Goal: Information Seeking & Learning: Check status

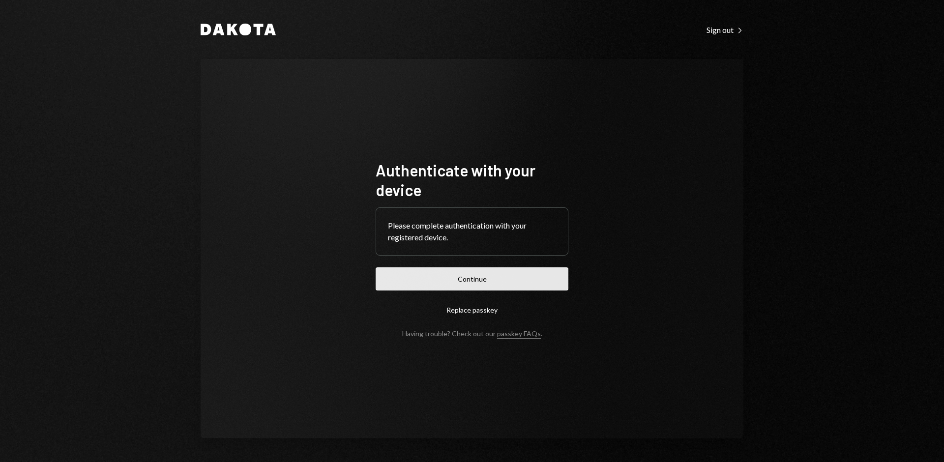
click at [449, 277] on button "Continue" at bounding box center [472, 278] width 193 height 23
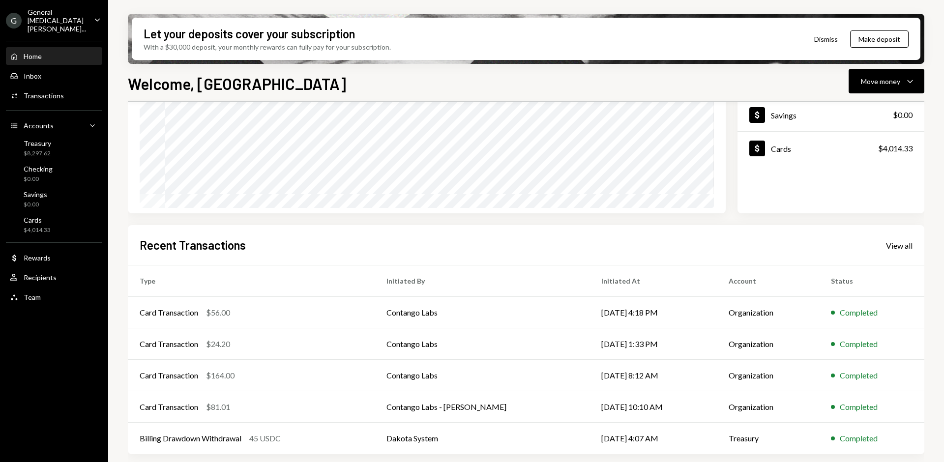
scroll to position [131, 0]
click at [895, 245] on div "View all" at bounding box center [899, 245] width 27 height 10
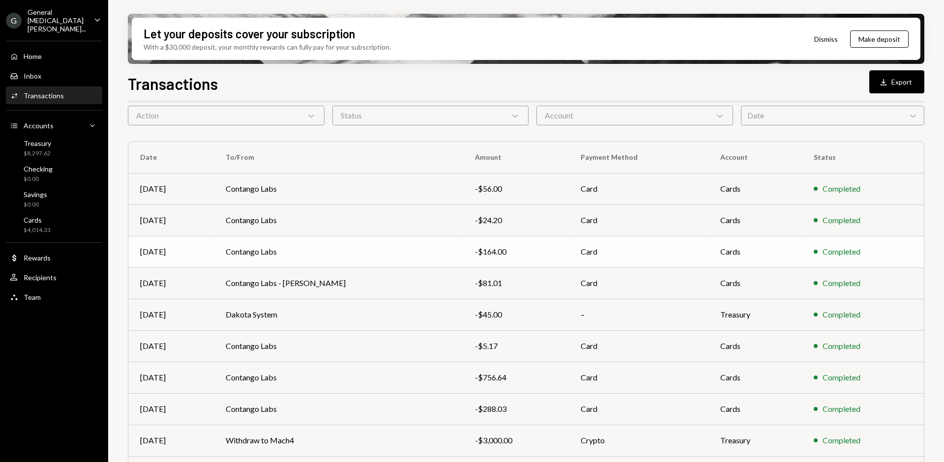
scroll to position [98, 0]
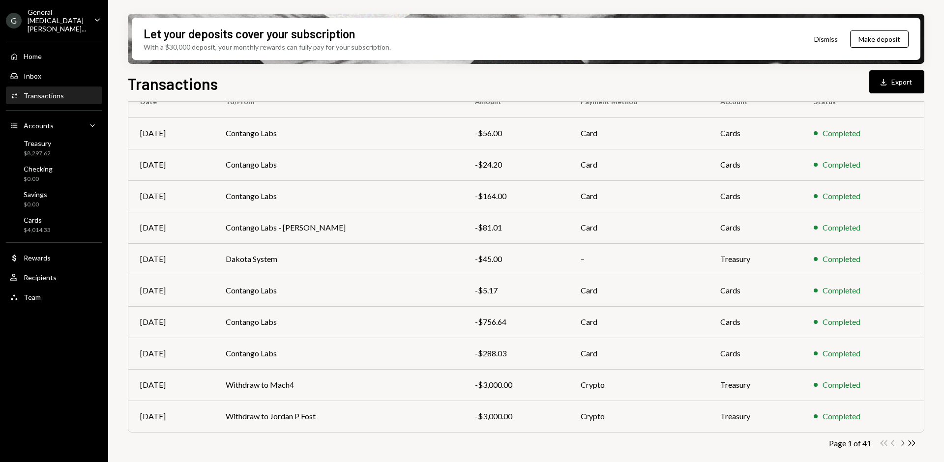
click at [902, 441] on icon "button" at bounding box center [903, 443] width 3 height 5
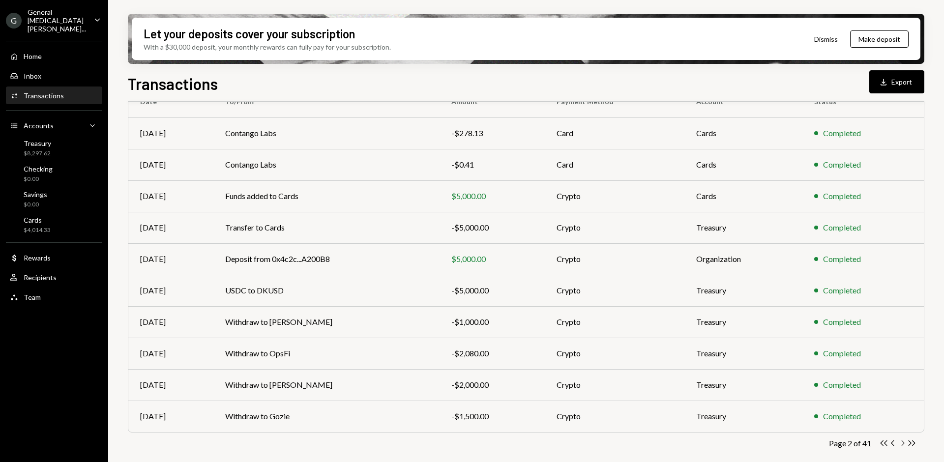
click at [903, 444] on icon "button" at bounding box center [903, 443] width 3 height 5
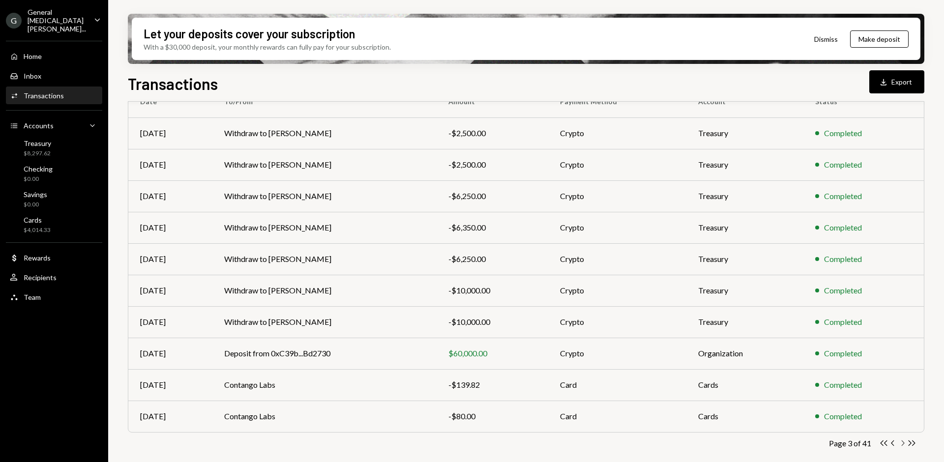
click at [901, 443] on icon "Chevron Right" at bounding box center [902, 443] width 9 height 9
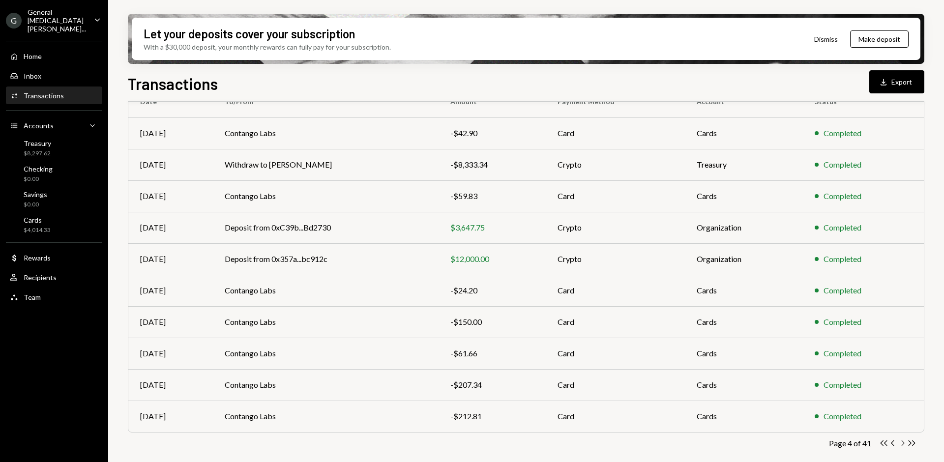
click at [902, 443] on icon "Chevron Right" at bounding box center [902, 443] width 9 height 9
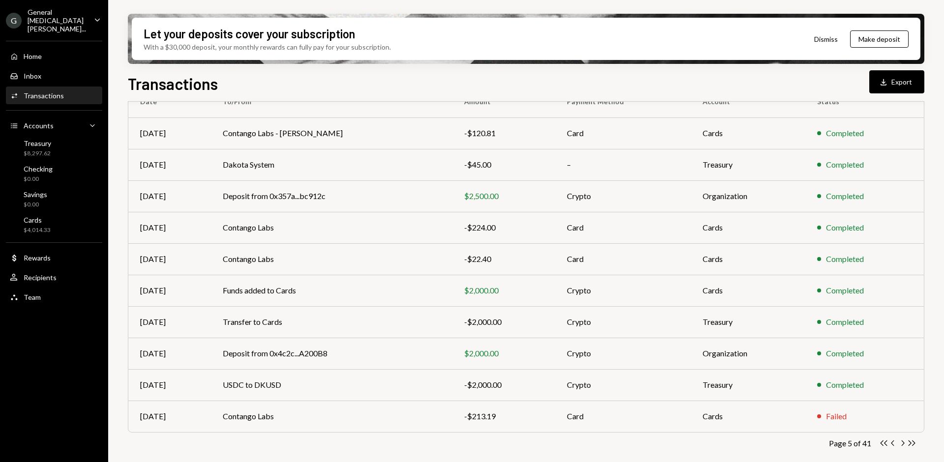
scroll to position [96, 0]
click at [894, 445] on icon "Chevron Left" at bounding box center [892, 445] width 9 height 9
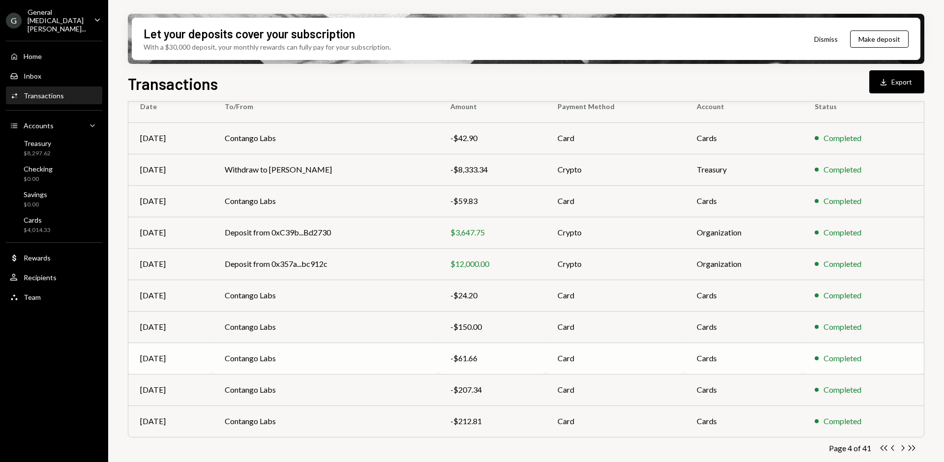
scroll to position [98, 0]
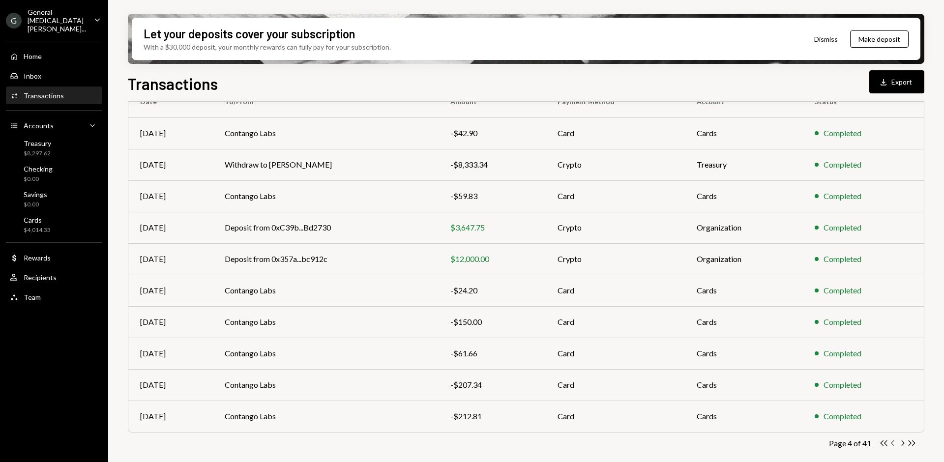
click at [894, 445] on icon "Chevron Left" at bounding box center [892, 443] width 9 height 9
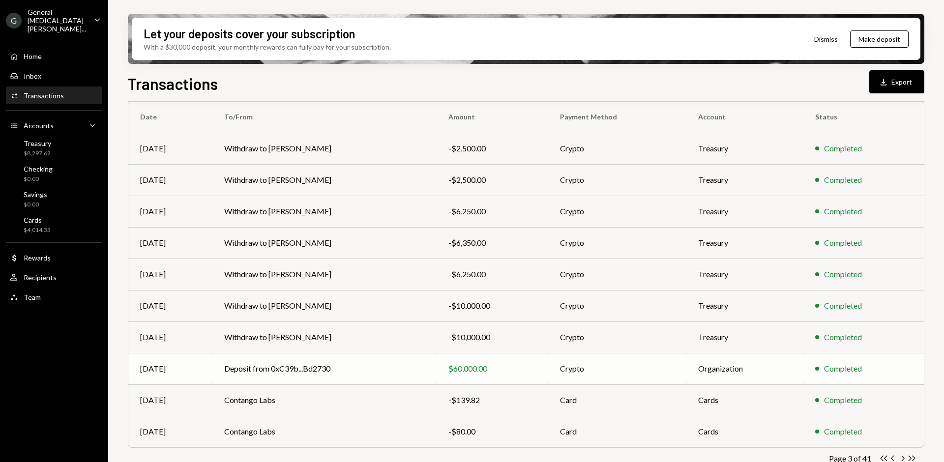
scroll to position [74, 0]
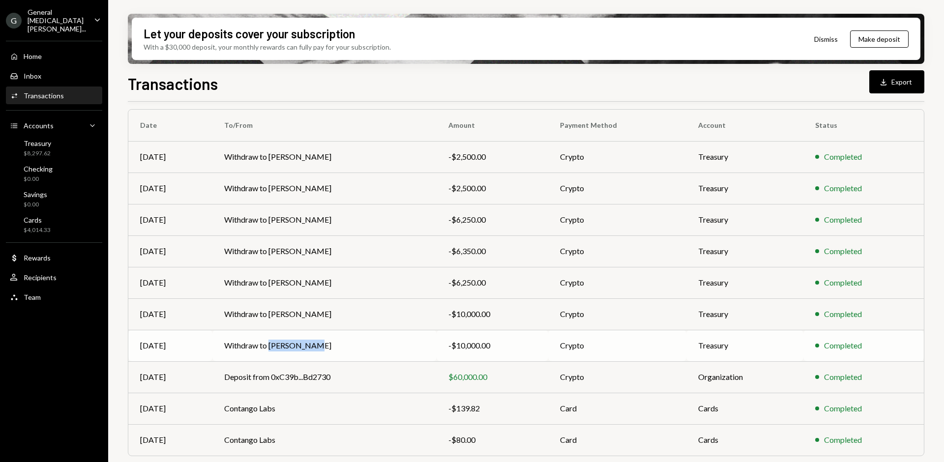
copy td "[PERSON_NAME]"
drag, startPoint x: 308, startPoint y: 346, endPoint x: 267, endPoint y: 348, distance: 41.4
click at [267, 348] on td "Withdraw to [PERSON_NAME]" at bounding box center [324, 345] width 224 height 31
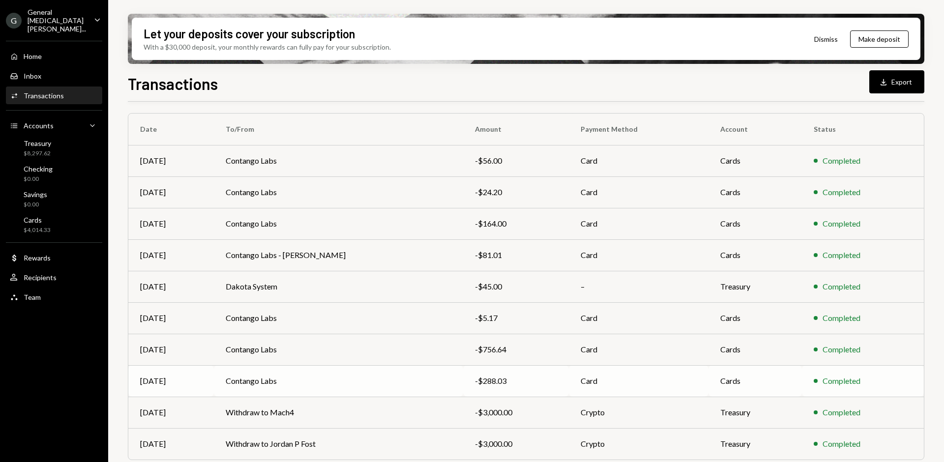
scroll to position [98, 0]
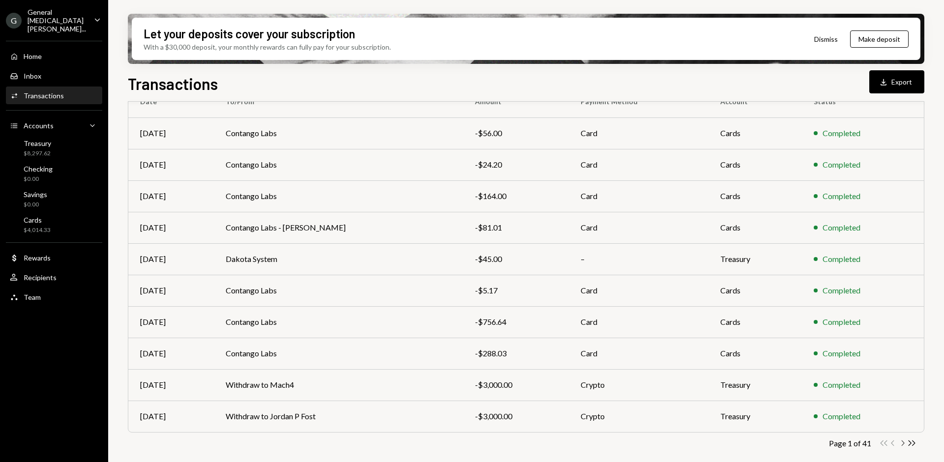
click at [901, 442] on icon "Chevron Right" at bounding box center [902, 443] width 9 height 9
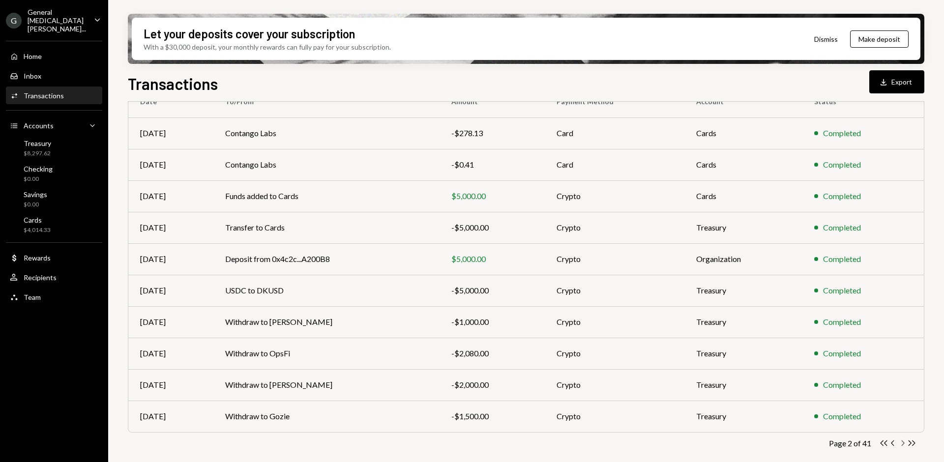
click at [903, 442] on icon "button" at bounding box center [903, 443] width 3 height 5
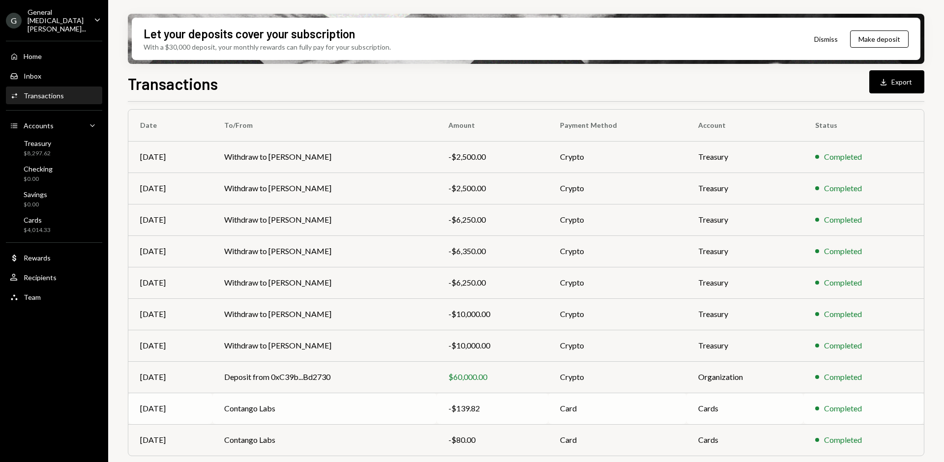
scroll to position [72, 0]
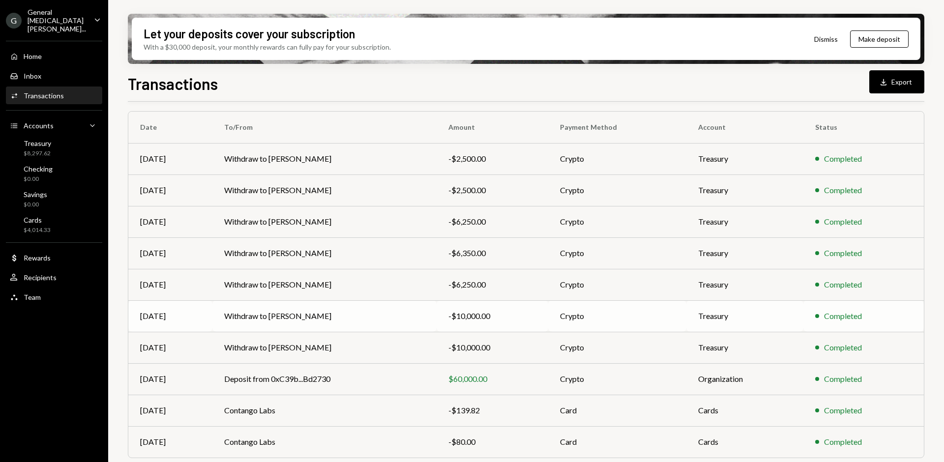
copy td "[PERSON_NAME]"
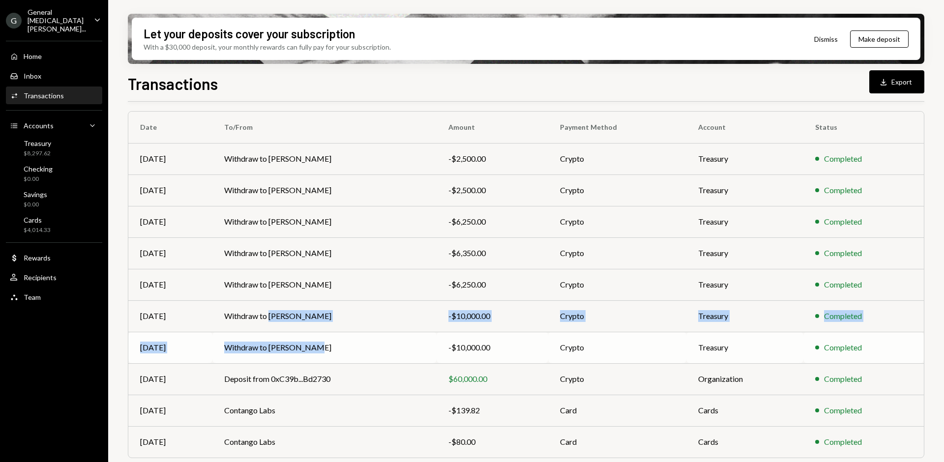
drag, startPoint x: 266, startPoint y: 317, endPoint x: 325, endPoint y: 349, distance: 66.4
click at [325, 349] on tbody "[DATE] Withdraw to [PERSON_NAME] -$2,500.00 Crypto Treasury Completed [DATE] Wi…" at bounding box center [526, 300] width 796 height 315
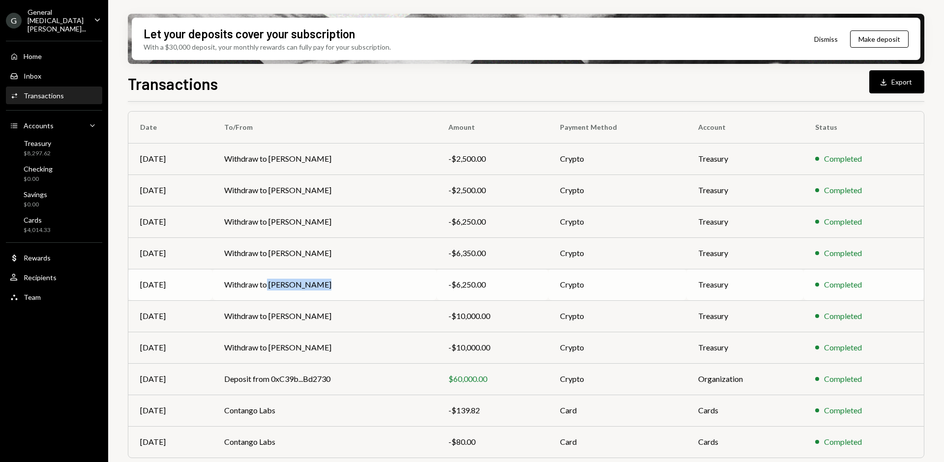
copy td "[PERSON_NAME]"
drag, startPoint x: 268, startPoint y: 287, endPoint x: 312, endPoint y: 313, distance: 50.5
click at [312, 313] on tbody "[DATE] Withdraw to [PERSON_NAME] -$2,500.00 Crypto Treasury Completed [DATE] Wi…" at bounding box center [526, 300] width 796 height 315
copy td "[PERSON_NAME]"
drag, startPoint x: 266, startPoint y: 254, endPoint x: 331, endPoint y: 280, distance: 70.2
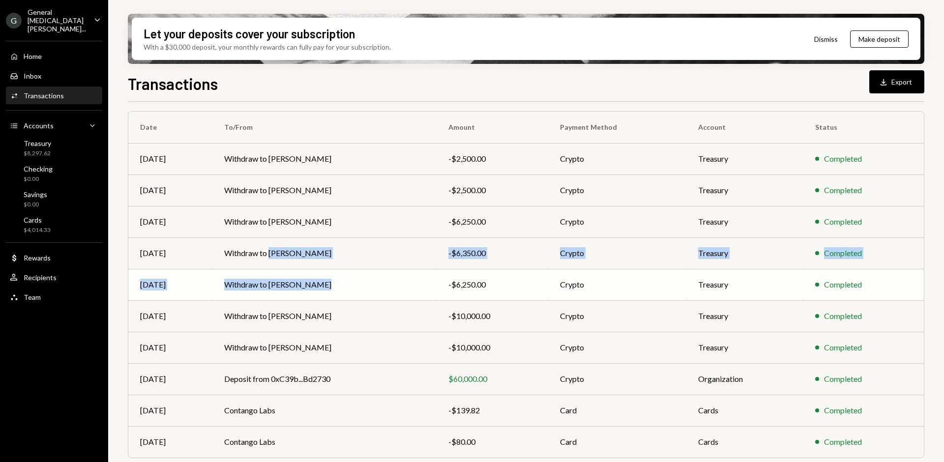
click at [331, 280] on tbody "[DATE] Withdraw to [PERSON_NAME] -$2,500.00 Crypto Treasury Completed [DATE] Wi…" at bounding box center [526, 300] width 796 height 315
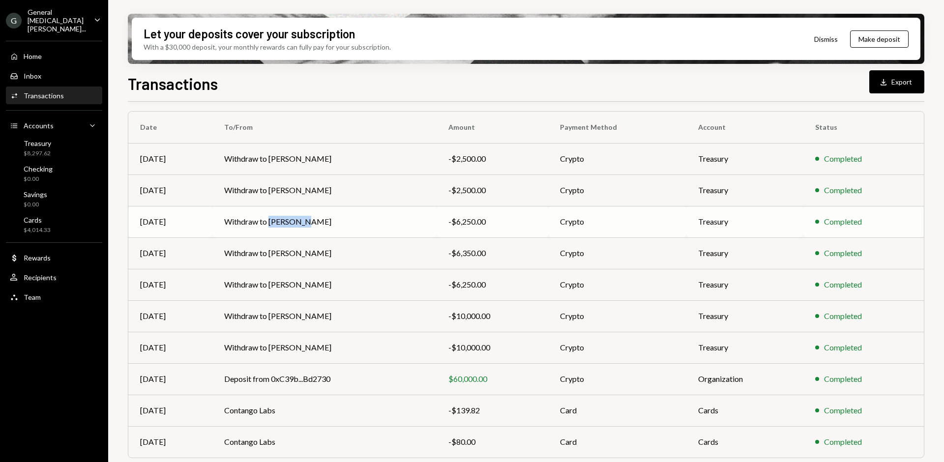
copy td "[PERSON_NAME]"
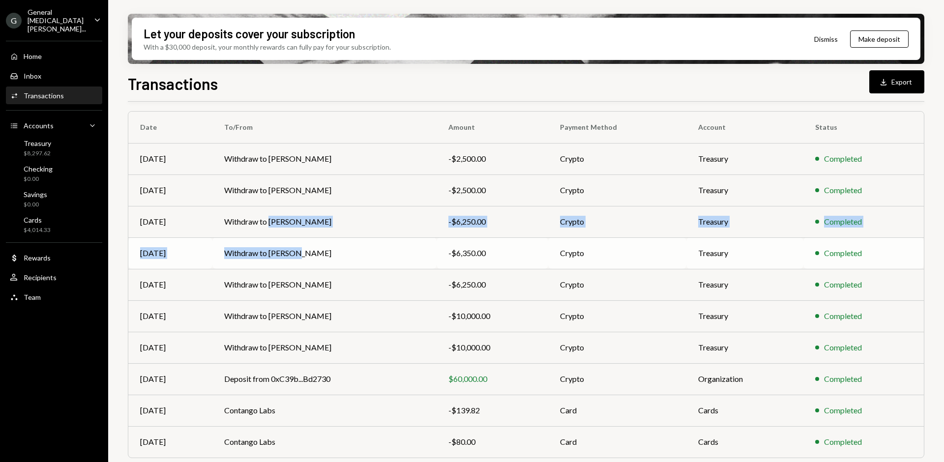
drag, startPoint x: 267, startPoint y: 221, endPoint x: 295, endPoint y: 252, distance: 41.1
click at [295, 252] on tbody "[DATE] Withdraw to [PERSON_NAME] -$2,500.00 Crypto Treasury Completed [DATE] Wi…" at bounding box center [526, 300] width 796 height 315
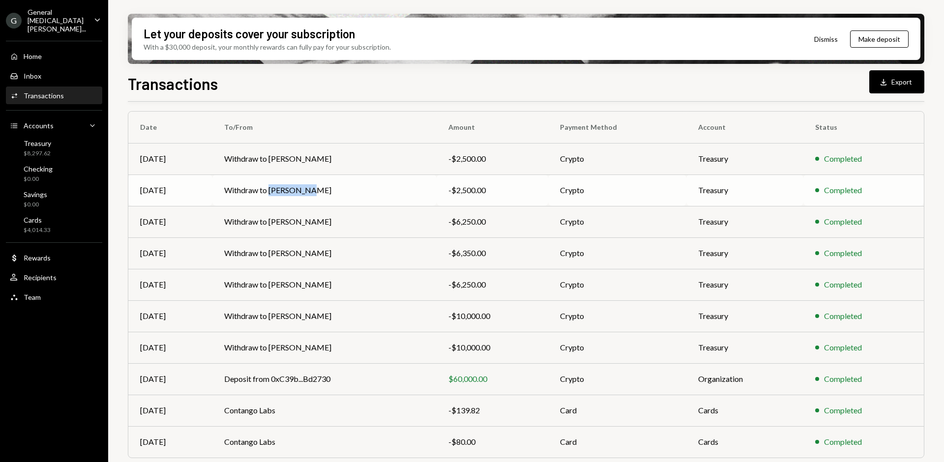
copy td "[PERSON_NAME]"
drag, startPoint x: 266, startPoint y: 191, endPoint x: 297, endPoint y: 214, distance: 38.4
click at [297, 213] on tbody "[DATE] Withdraw to [PERSON_NAME] -$2,500.00 Crypto Treasury Completed [DATE] Wi…" at bounding box center [526, 300] width 796 height 315
copy td "[PERSON_NAME]"
drag, startPoint x: 268, startPoint y: 157, endPoint x: 310, endPoint y: 182, distance: 48.1
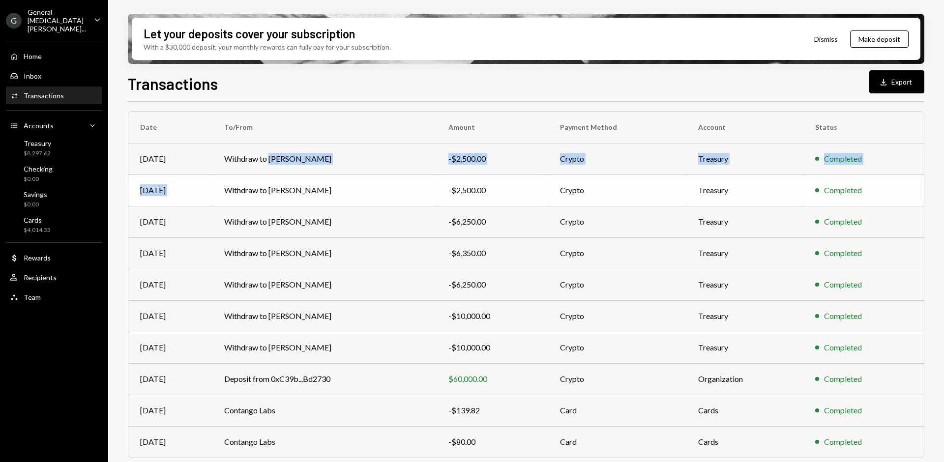
click at [310, 182] on tbody "[DATE] Withdraw to [PERSON_NAME] -$2,500.00 Crypto Treasury Completed [DATE] Wi…" at bounding box center [526, 300] width 796 height 315
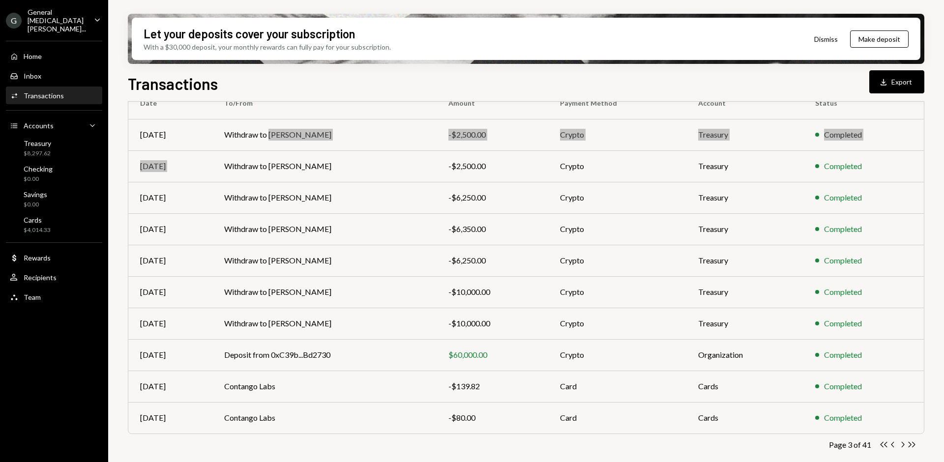
scroll to position [98, 0]
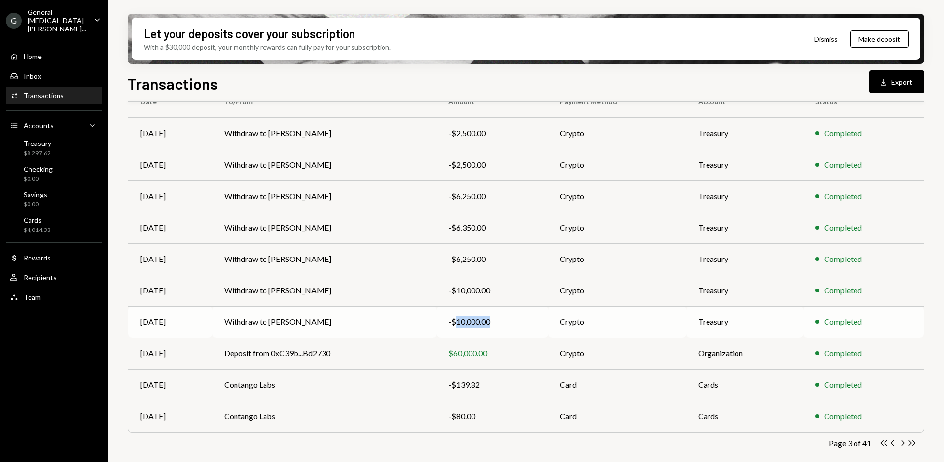
copy div "10,000.00"
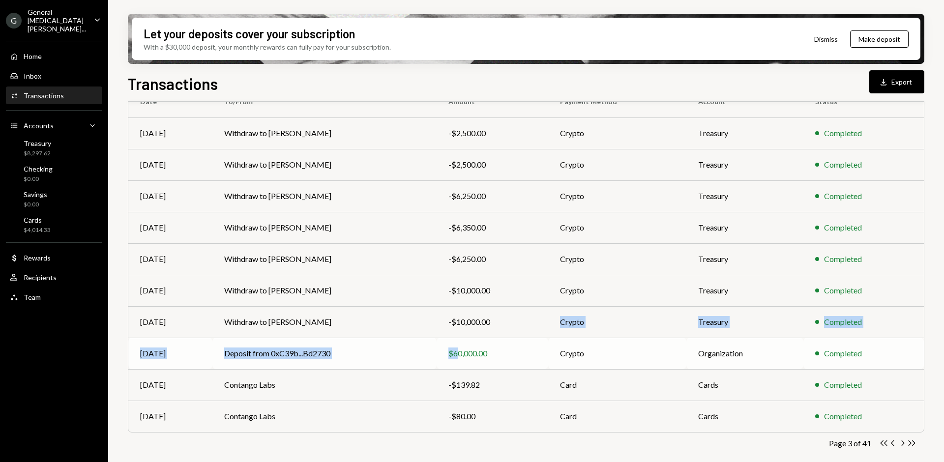
drag, startPoint x: 511, startPoint y: 323, endPoint x: 469, endPoint y: 350, distance: 50.3
click at [469, 350] on tbody "[DATE] Withdraw to [PERSON_NAME] -$2,500.00 Crypto Treasury Completed [DATE] Wi…" at bounding box center [526, 275] width 796 height 315
copy div "6,250.00"
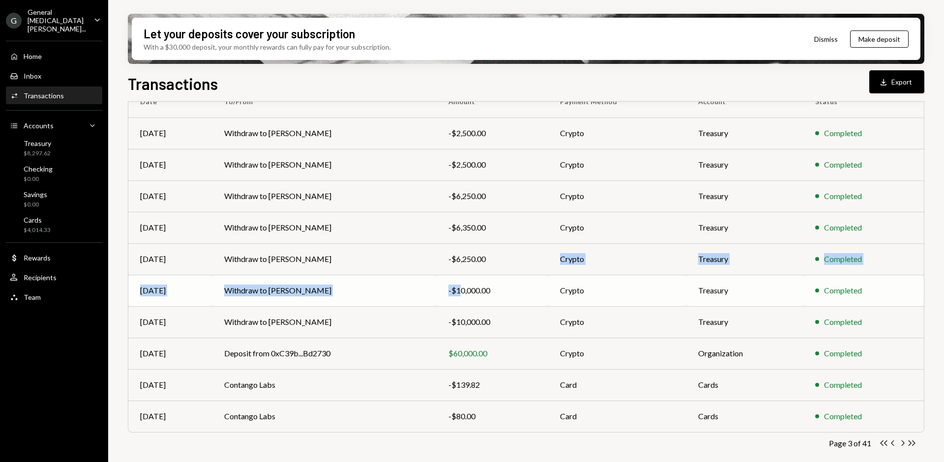
drag, startPoint x: 504, startPoint y: 262, endPoint x: 471, endPoint y: 292, distance: 44.6
click at [471, 292] on tbody "[DATE] Withdraw to [PERSON_NAME] -$2,500.00 Crypto Treasury Completed [DATE] Wi…" at bounding box center [526, 275] width 796 height 315
copy div "6,350.00"
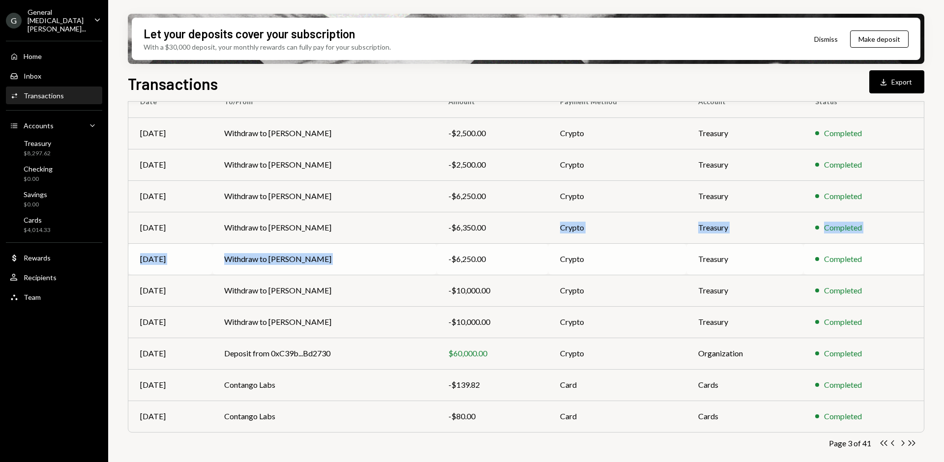
drag, startPoint x: 499, startPoint y: 232, endPoint x: 472, endPoint y: 252, distance: 33.0
click at [472, 251] on tbody "[DATE] Withdraw to [PERSON_NAME] -$2,500.00 Crypto Treasury Completed [DATE] Wi…" at bounding box center [526, 275] width 796 height 315
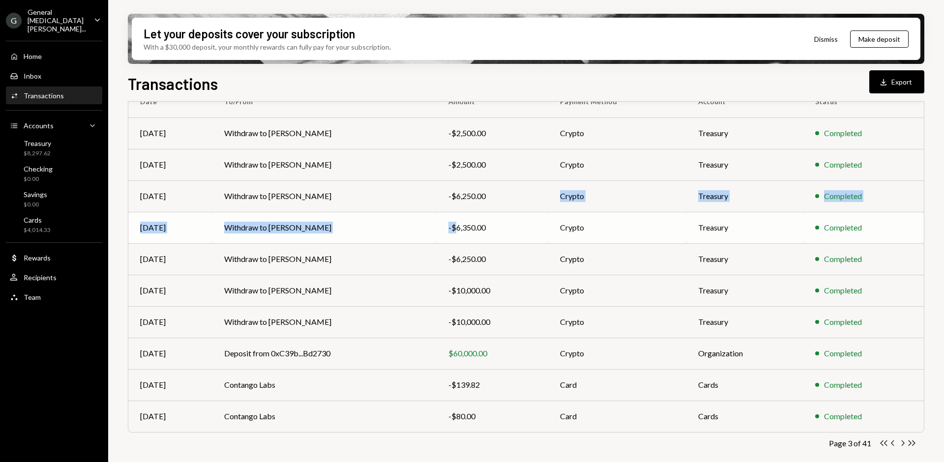
drag, startPoint x: 502, startPoint y: 197, endPoint x: 469, endPoint y: 225, distance: 43.3
click at [469, 225] on tbody "[DATE] Withdraw to [PERSON_NAME] -$2,500.00 Crypto Treasury Completed [DATE] Wi…" at bounding box center [526, 275] width 796 height 315
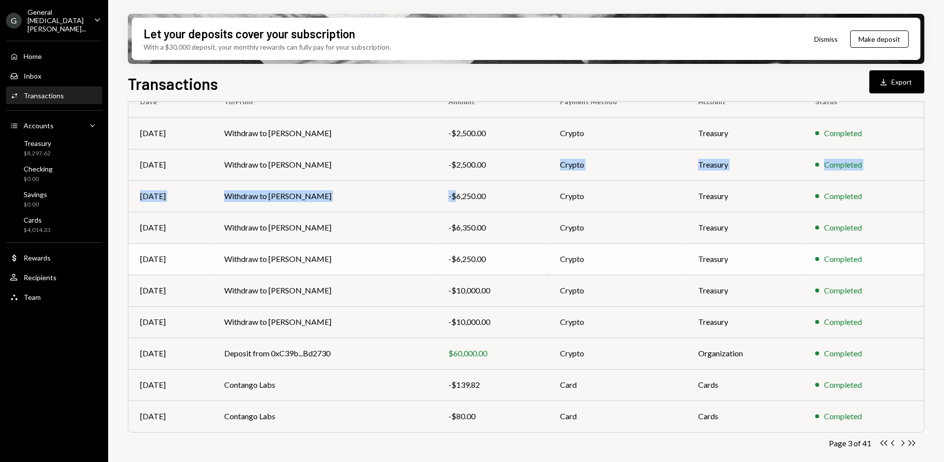
drag, startPoint x: 495, startPoint y: 169, endPoint x: 504, endPoint y: 262, distance: 93.4
click at [470, 199] on tbody "[DATE] Withdraw to [PERSON_NAME] -$2,500.00 Crypto Treasury Completed [DATE] Wi…" at bounding box center [526, 275] width 796 height 315
click at [895, 443] on icon "Chevron Left" at bounding box center [892, 443] width 9 height 9
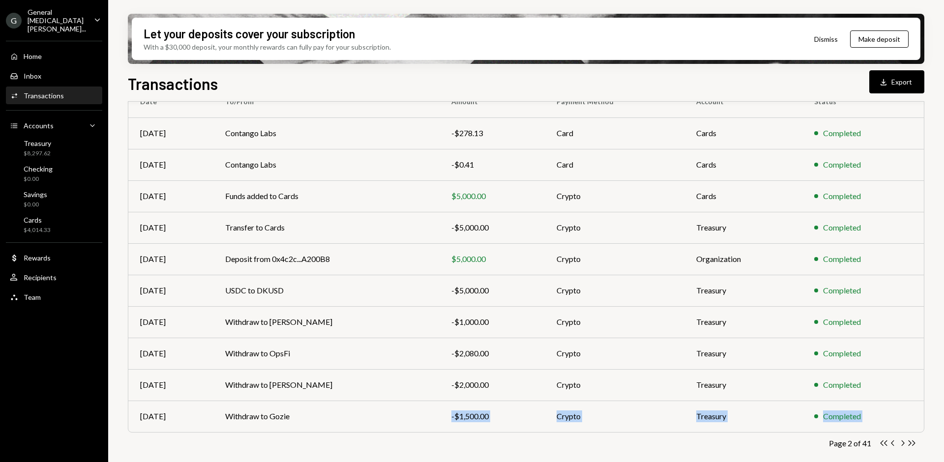
drag, startPoint x: 285, startPoint y: 421, endPoint x: 274, endPoint y: 436, distance: 18.6
click at [273, 436] on div "Transactions All Activity Action Chevron Down Status Chevron Down Account Chevr…" at bounding box center [526, 247] width 797 height 454
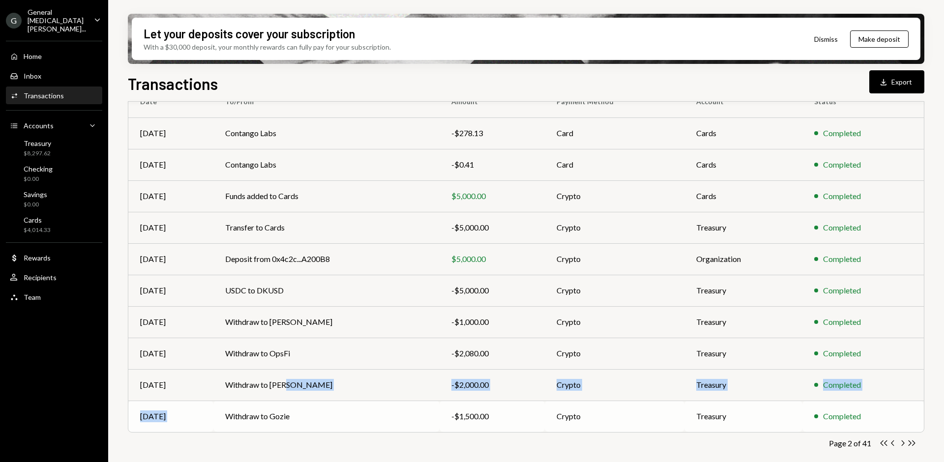
drag, startPoint x: 283, startPoint y: 386, endPoint x: 277, endPoint y: 421, distance: 34.9
click at [269, 408] on tbody "[DATE] Contango Labs -$278.13 Card Cards Completed [DATE] Contango Labs -$0.41 …" at bounding box center [526, 275] width 796 height 315
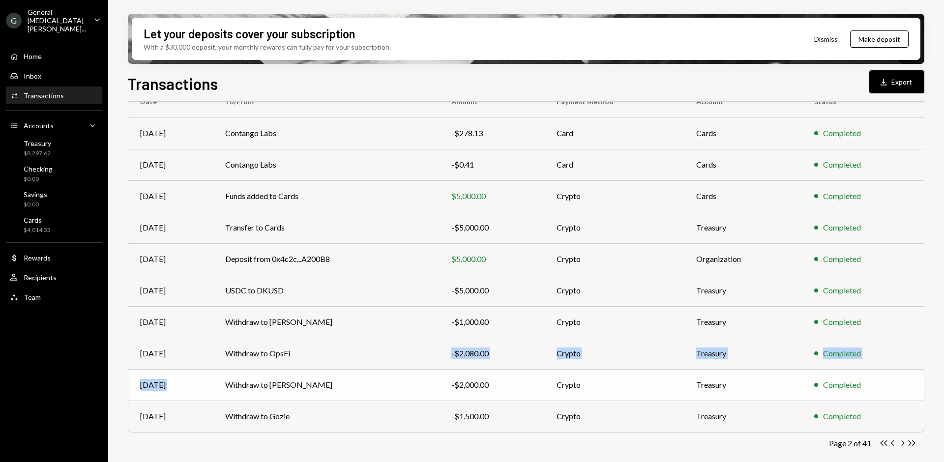
drag, startPoint x: 290, startPoint y: 352, endPoint x: 271, endPoint y: 375, distance: 30.4
click at [270, 375] on tbody "[DATE] Contango Labs -$278.13 Card Cards Completed [DATE] Contango Labs -$0.41 …" at bounding box center [526, 275] width 796 height 315
click at [299, 313] on td "Withdraw to [PERSON_NAME]" at bounding box center [326, 321] width 226 height 31
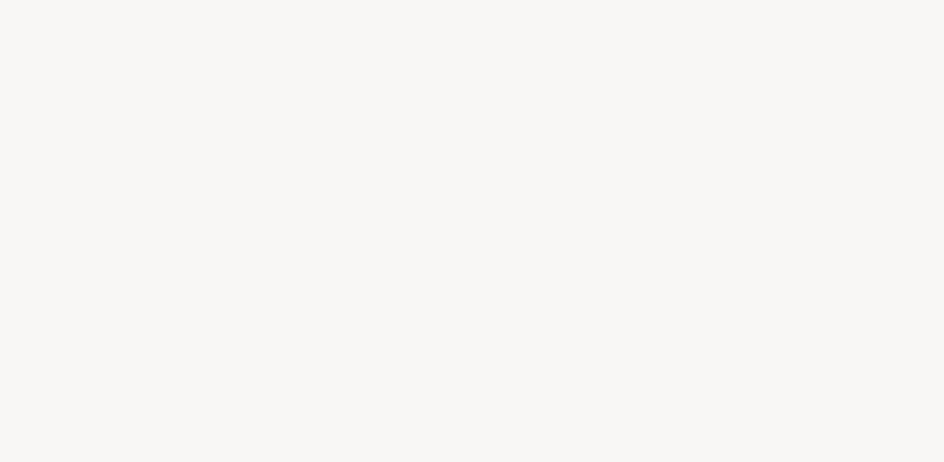
drag, startPoint x: 278, startPoint y: 325, endPoint x: 299, endPoint y: 315, distance: 23.7
click at [274, 327] on div at bounding box center [472, 231] width 944 height 462
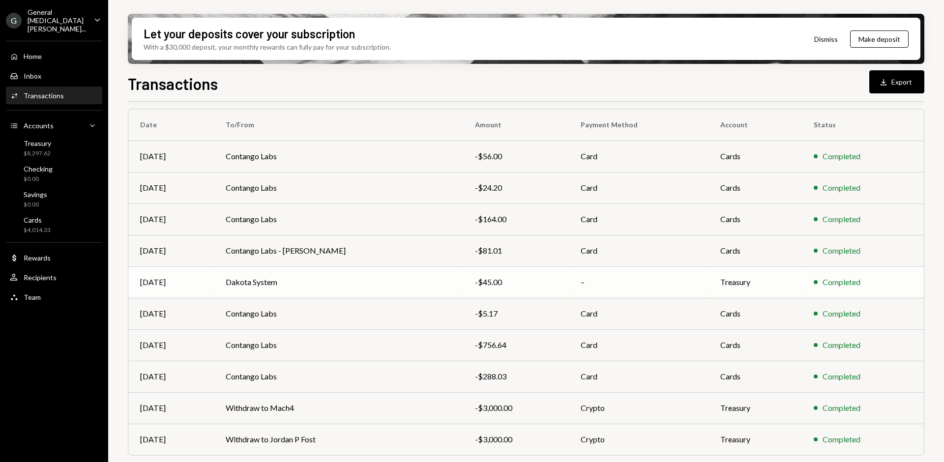
scroll to position [98, 0]
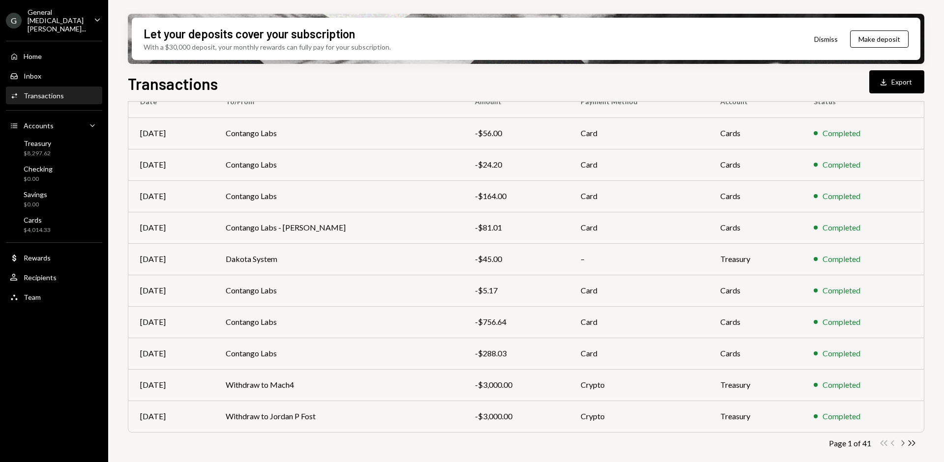
click at [902, 445] on icon "button" at bounding box center [903, 443] width 3 height 5
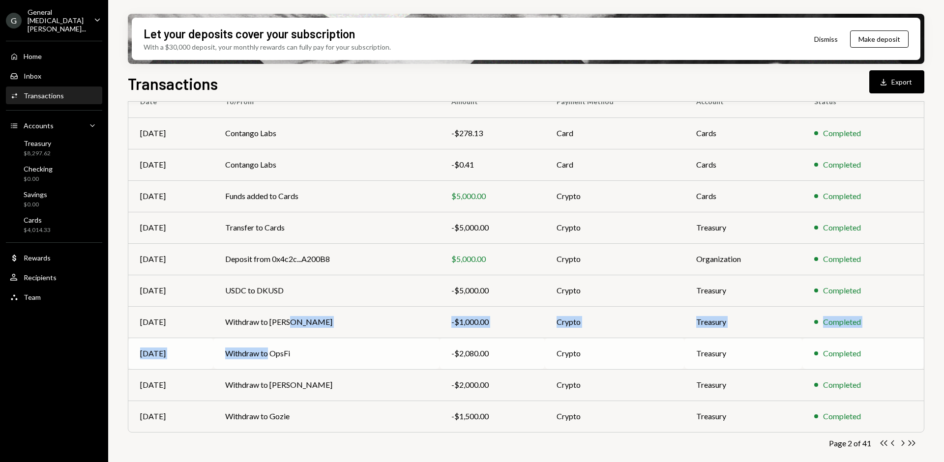
drag, startPoint x: 281, startPoint y: 325, endPoint x: 266, endPoint y: 348, distance: 27.4
click at [266, 348] on tbody "[DATE] Contango Labs -$278.13 Card Cards Completed [DATE] Contango Labs -$0.41 …" at bounding box center [526, 275] width 796 height 315
click at [896, 441] on icon "Chevron Left" at bounding box center [892, 443] width 9 height 9
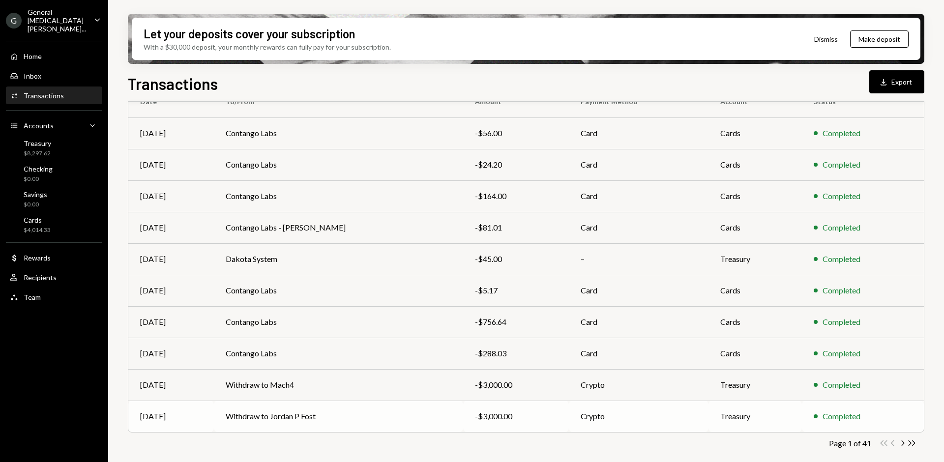
drag, startPoint x: 319, startPoint y: 420, endPoint x: 275, endPoint y: 429, distance: 44.3
click at [275, 429] on td "Withdraw to Jordan P Fost" at bounding box center [338, 416] width 249 height 31
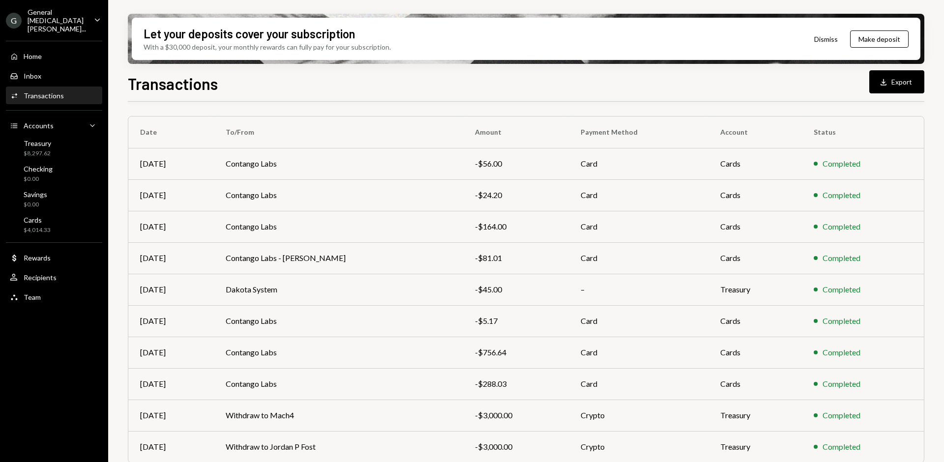
scroll to position [98, 0]
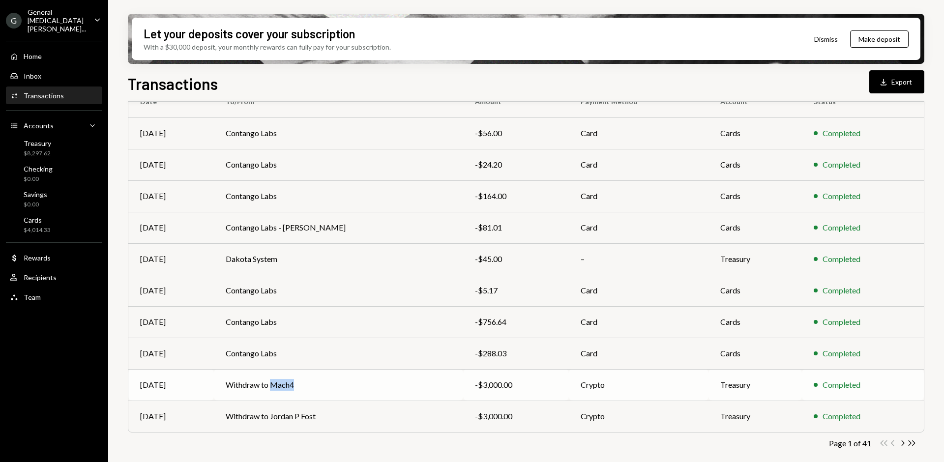
copy td "Mach4"
drag, startPoint x: 300, startPoint y: 385, endPoint x: 277, endPoint y: 418, distance: 39.8
click at [277, 418] on tbody "[DATE] Contango Labs -$56.00 Card Cards Completed [DATE] Contango Labs -$24.20 …" at bounding box center [526, 275] width 796 height 315
click at [293, 229] on td "Contango Labs - [PERSON_NAME]" at bounding box center [338, 227] width 249 height 31
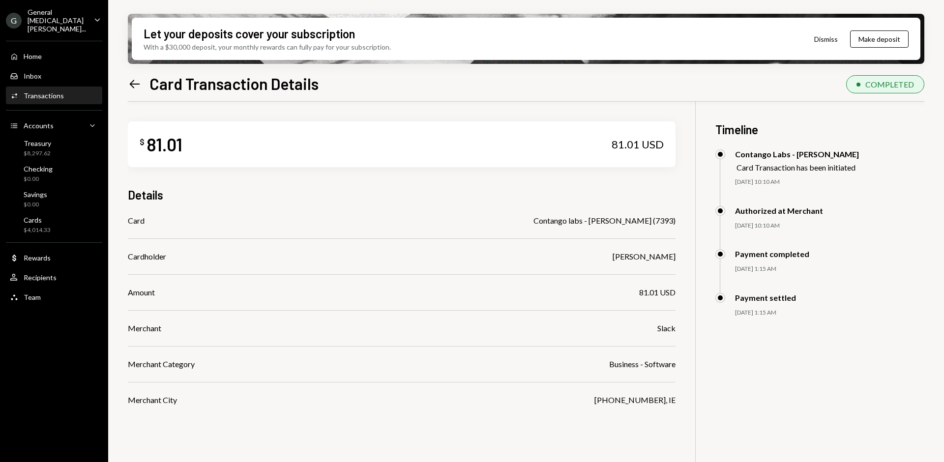
scroll to position [2, 0]
drag, startPoint x: 443, startPoint y: 271, endPoint x: 445, endPoint y: 266, distance: 5.3
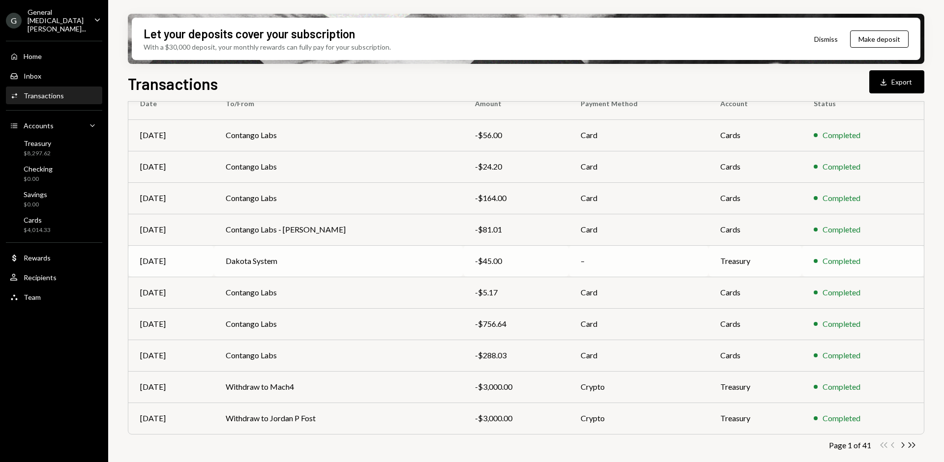
scroll to position [98, 0]
copy div "3,000.00"
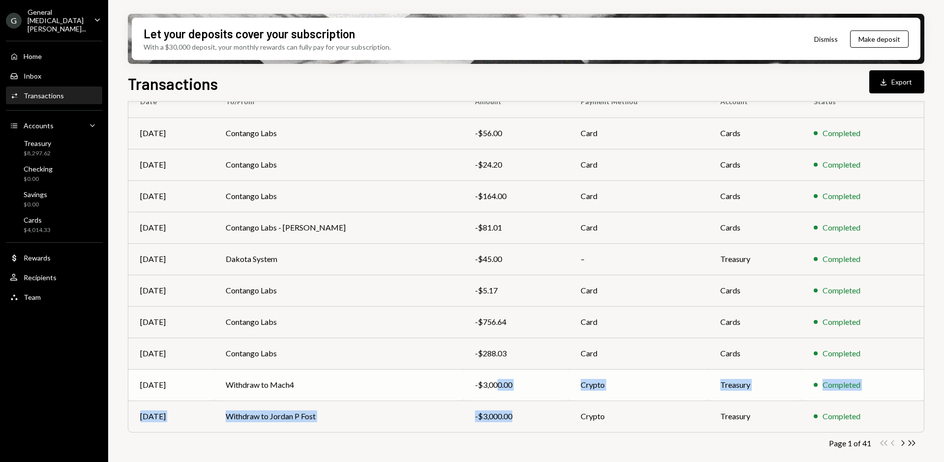
drag, startPoint x: 481, startPoint y: 417, endPoint x: 467, endPoint y: 384, distance: 35.9
click at [467, 384] on tbody "Sep 21 Contango Labs -$56.00 Card Cards Completed Sep 20 Contango Labs -$24.20 …" at bounding box center [526, 275] width 796 height 315
click at [902, 441] on icon "button" at bounding box center [903, 443] width 3 height 5
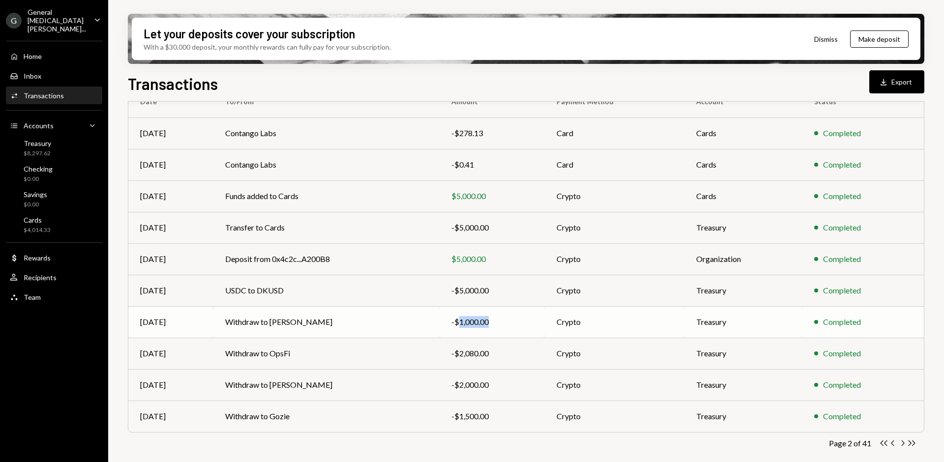
copy div "1,000.00"
drag, startPoint x: 489, startPoint y: 323, endPoint x: 457, endPoint y: 359, distance: 48.8
click at [457, 359] on tbody "[DATE] Contango Labs -$278.13 Card Cards Completed [DATE] Contango Labs -$0.41 …" at bounding box center [526, 275] width 796 height 315
copy div "2,000.00"
drag, startPoint x: 487, startPoint y: 386, endPoint x: 460, endPoint y: 412, distance: 37.6
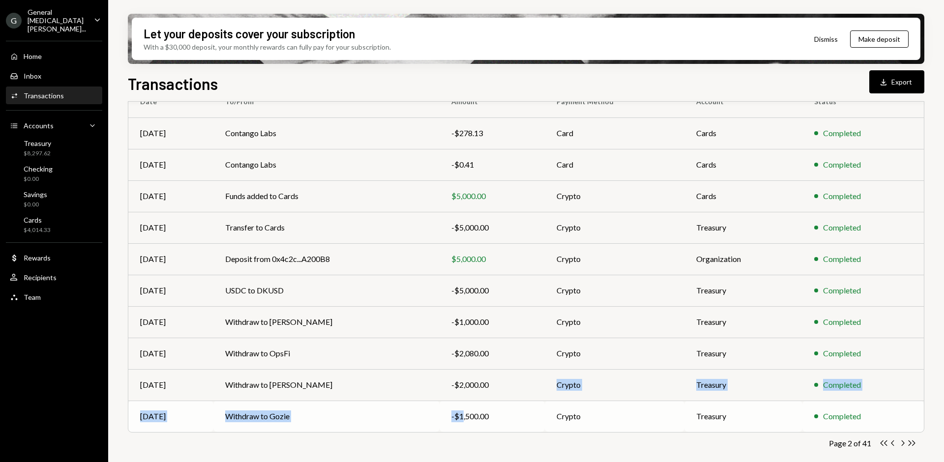
click at [460, 412] on tbody "[DATE] Contango Labs -$278.13 Card Cards Completed [DATE] Contango Labs -$0.41 …" at bounding box center [526, 275] width 796 height 315
click at [484, 422] on td "-$1,500.00" at bounding box center [492, 416] width 105 height 31
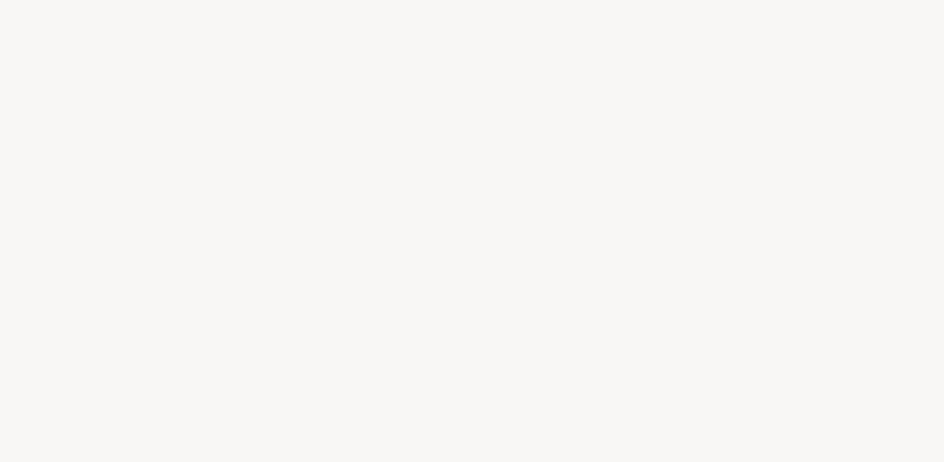
click at [488, 419] on div at bounding box center [472, 231] width 944 height 462
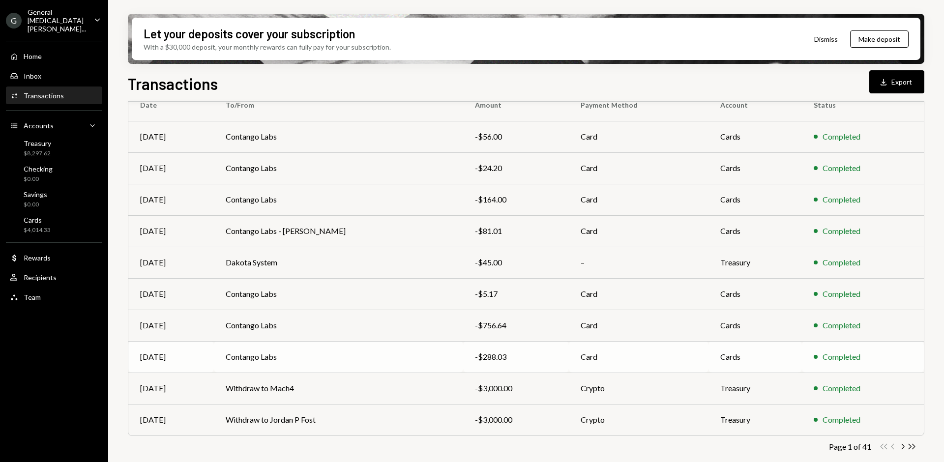
scroll to position [98, 0]
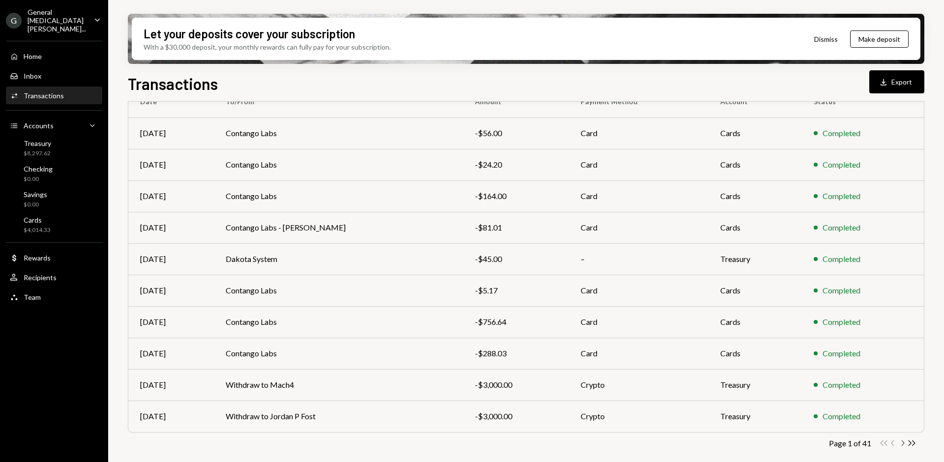
click at [901, 441] on icon "Chevron Right" at bounding box center [902, 443] width 9 height 9
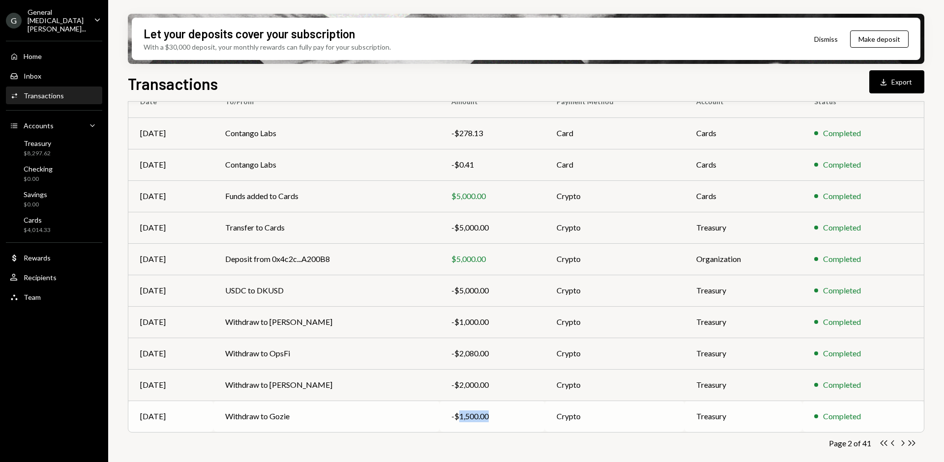
copy div "1,500.00"
drag, startPoint x: 489, startPoint y: 418, endPoint x: 464, endPoint y: 392, distance: 36.5
click at [464, 392] on tbody "[DATE] Contango Labs -$278.13 Card Cards Completed [DATE] Contango Labs -$0.41 …" at bounding box center [526, 275] width 796 height 315
